Goal: Information Seeking & Learning: Learn about a topic

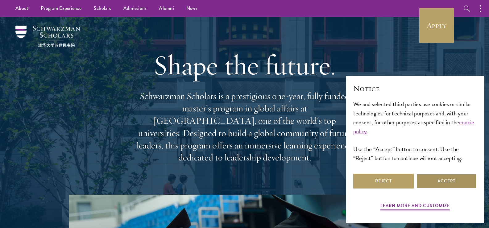
click at [441, 184] on button "Accept" at bounding box center [446, 181] width 60 height 15
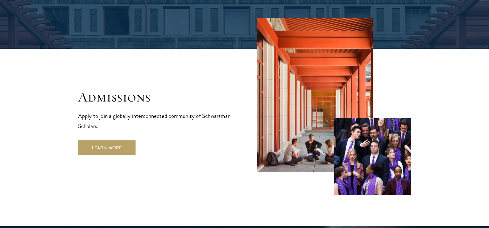
scroll to position [987, 0]
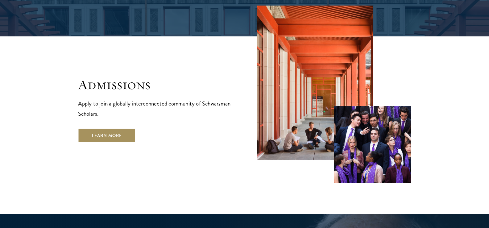
click at [113, 128] on link "Learn More" at bounding box center [107, 135] width 58 height 15
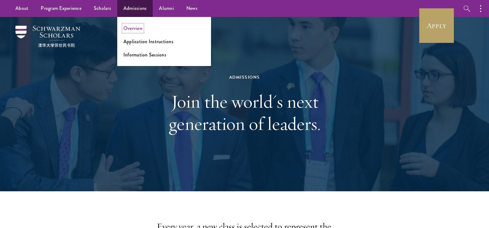
click at [132, 29] on link "Overview" at bounding box center [132, 28] width 19 height 7
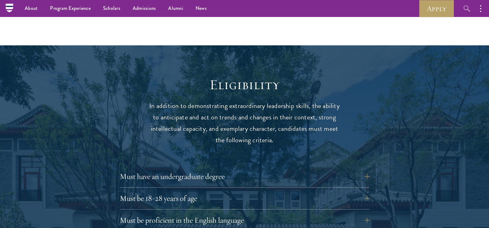
scroll to position [771, 0]
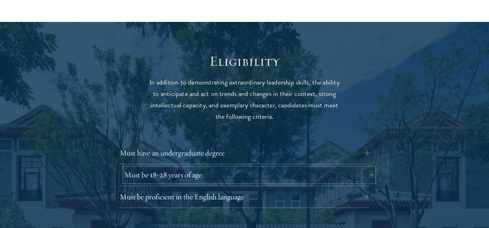
click at [368, 167] on button "Must be 18-28 years of age" at bounding box center [249, 174] width 250 height 15
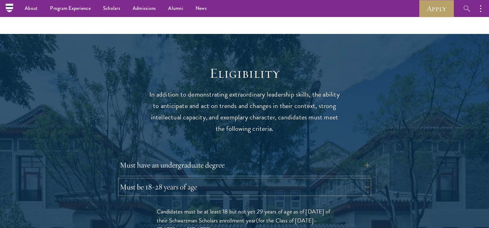
scroll to position [740, 0]
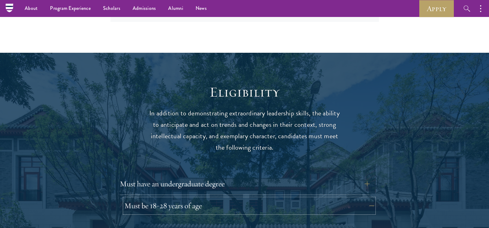
click at [371, 198] on button "Must be 18-28 years of age" at bounding box center [249, 205] width 250 height 15
